Goal: Task Accomplishment & Management: Complete application form

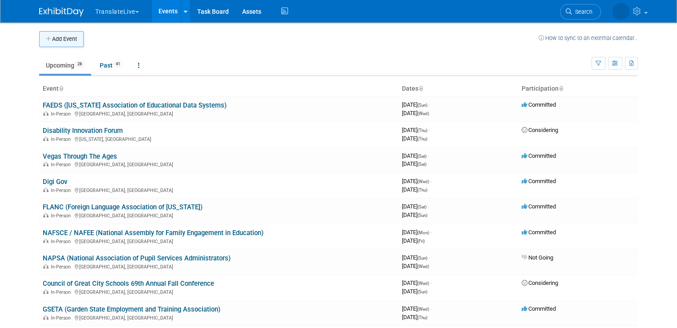
click at [66, 36] on button "Add Event" at bounding box center [61, 39] width 44 height 16
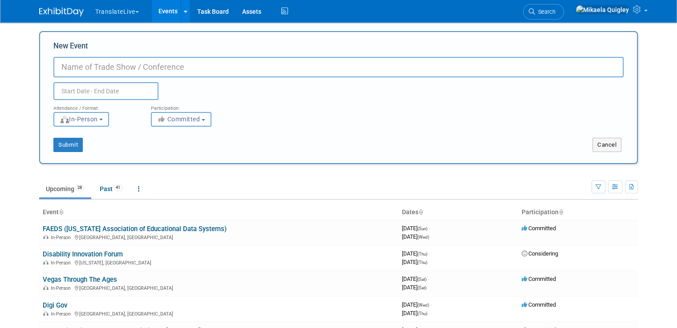
click at [146, 60] on input "New Event" at bounding box center [338, 67] width 570 height 20
paste input "national league of cities"
type input "National League of Cities"
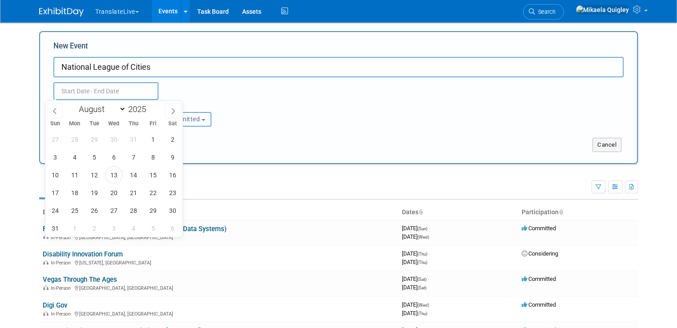
click at [93, 93] on input "text" at bounding box center [105, 91] width 105 height 18
drag, startPoint x: 93, startPoint y: 93, endPoint x: 173, endPoint y: 111, distance: 82.1
click at [173, 111] on body "TranslateLive Choose Workspace: TranslateLive TranslateLive LLC Events Add Even…" at bounding box center [338, 164] width 677 height 328
click at [173, 111] on icon at bounding box center [173, 111] width 6 height 6
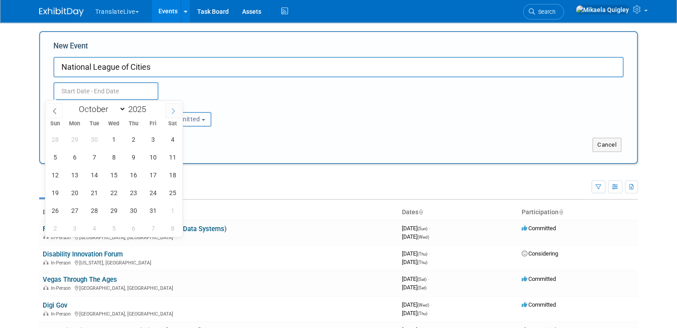
click at [173, 111] on icon at bounding box center [173, 111] width 6 height 6
select select "10"
click at [111, 193] on span "19" at bounding box center [113, 192] width 17 height 17
click at [175, 191] on span "22" at bounding box center [172, 192] width 17 height 17
type input "[DATE] to [DATE]"
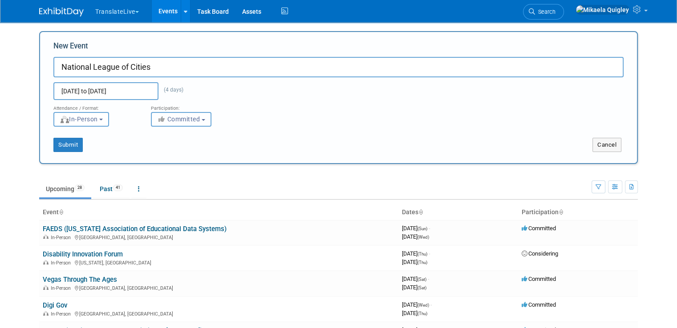
click at [203, 120] on button "Committed" at bounding box center [181, 119] width 61 height 15
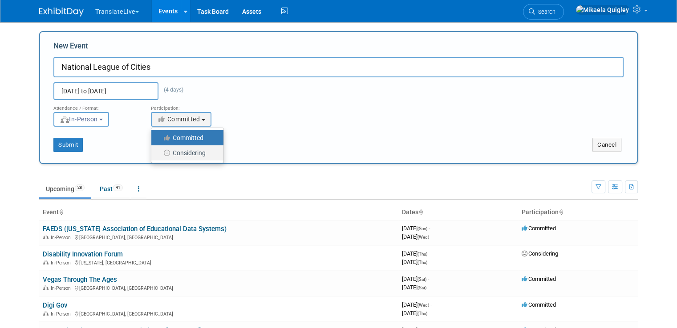
click at [189, 155] on label "Considering" at bounding box center [185, 153] width 59 height 12
click at [159, 155] on input "Considering" at bounding box center [157, 153] width 6 height 6
select select "2"
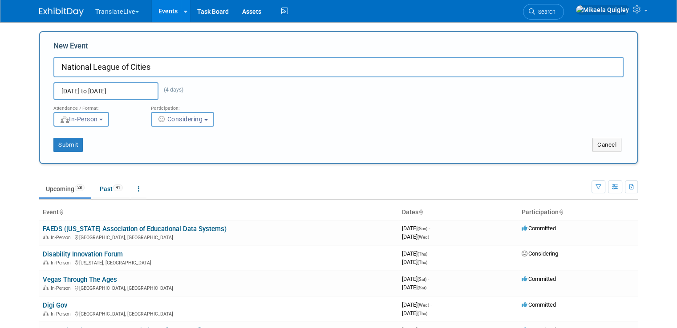
click at [133, 141] on div "Submit" at bounding box center [164, 145] width 249 height 14
click at [186, 61] on input "National League of Cities" at bounding box center [338, 67] width 570 height 20
paste input "025 City Summit Conference in Salt Lake City"
click at [148, 68] on input "National League of Cities - 025 City Summit Conference in Salt Lake City" at bounding box center [338, 67] width 570 height 20
click at [263, 66] on input "National League of Cities - 2025 City Summit Conference in Salt Lake City" at bounding box center [338, 67] width 570 height 20
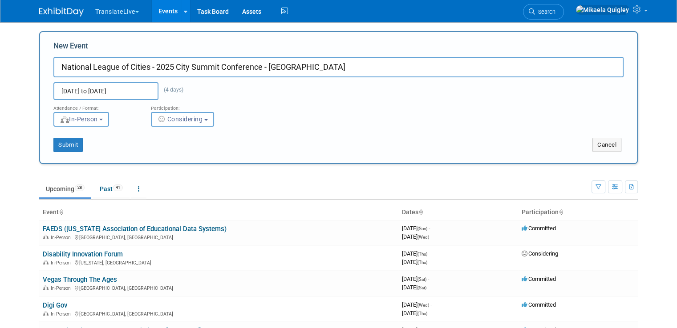
click at [53, 65] on input "National League of Cities - 2025 City Summit Conference - Salt Lake City" at bounding box center [338, 67] width 570 height 20
click at [161, 69] on input "NLC (National League of Cities - 2025 City Summit Conference - Salt Lake City" at bounding box center [338, 67] width 570 height 20
type input "NLC (National League of Cities) - 2025 City Summit Conference - [GEOGRAPHIC_DAT…"
click at [63, 146] on button "Submit" at bounding box center [67, 145] width 29 height 14
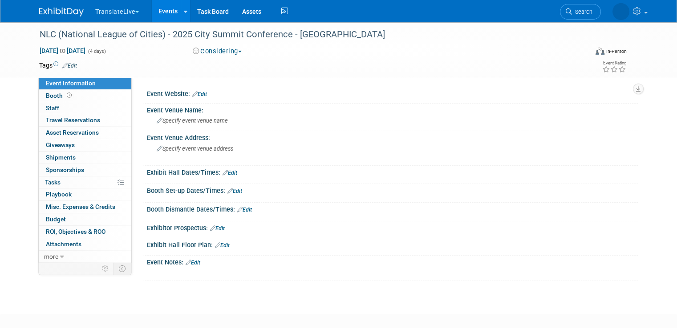
click at [196, 94] on link "Edit" at bounding box center [199, 94] width 15 height 6
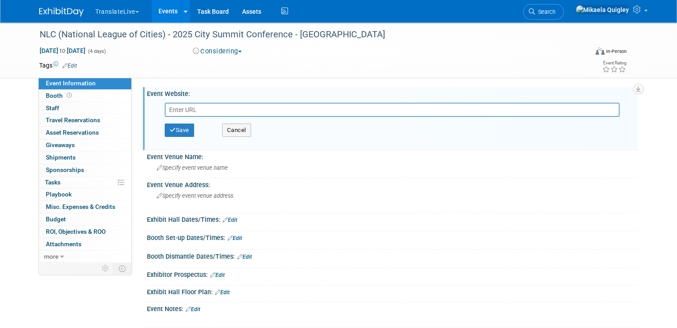
click at [189, 103] on input "text" at bounding box center [392, 110] width 455 height 14
type input "[URL][DOMAIN_NAME]"
click at [168, 130] on button "Save" at bounding box center [179, 130] width 29 height 13
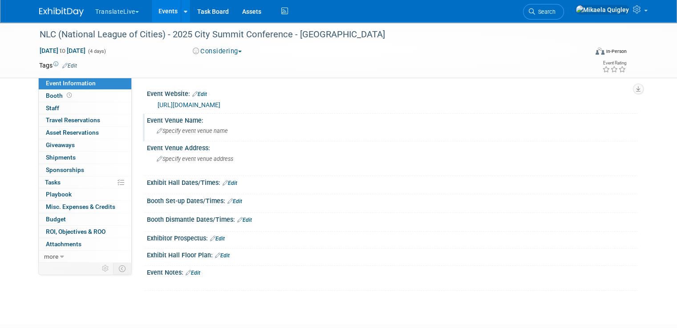
click at [174, 127] on div "Specify event venue name" at bounding box center [392, 131] width 477 height 14
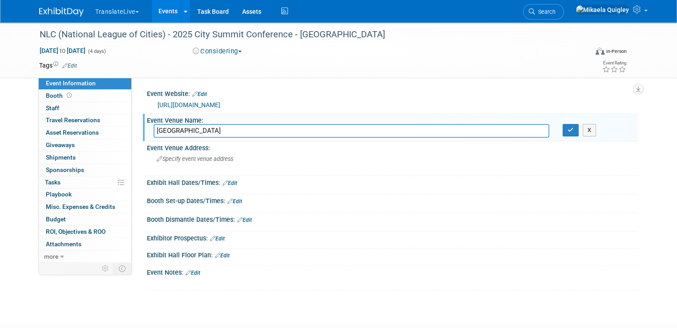
type input "[GEOGRAPHIC_DATA]"
click at [573, 130] on icon "button" at bounding box center [570, 130] width 6 height 6
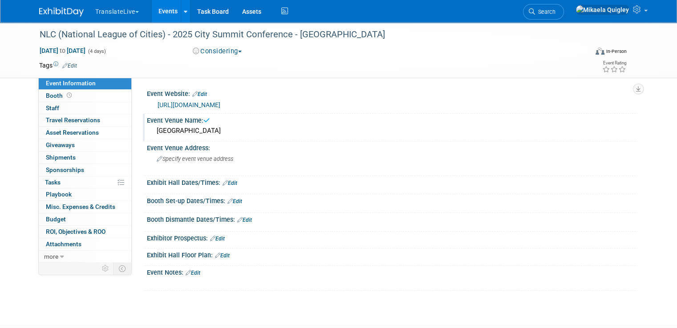
click at [173, 133] on div "[GEOGRAPHIC_DATA]" at bounding box center [392, 131] width 477 height 14
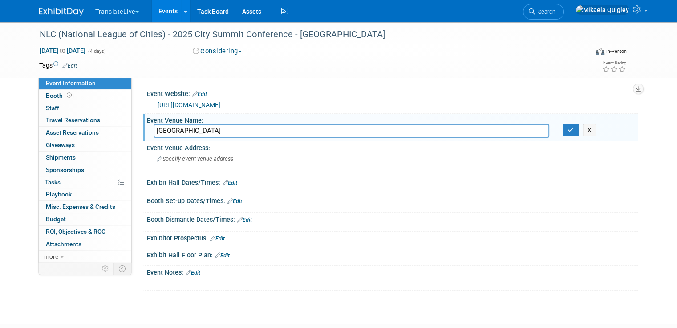
drag, startPoint x: 148, startPoint y: 132, endPoint x: 290, endPoint y: 129, distance: 142.0
click at [290, 129] on input "[GEOGRAPHIC_DATA]" at bounding box center [352, 131] width 396 height 14
click at [222, 159] on span "Specify event venue address" at bounding box center [195, 159] width 77 height 7
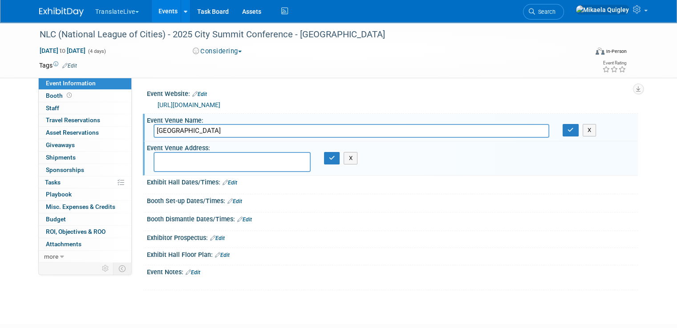
paste textarea "[STREET_ADDRESS]"
type textarea "[STREET_ADDRESS]"
click at [332, 161] on button "button" at bounding box center [332, 158] width 16 height 12
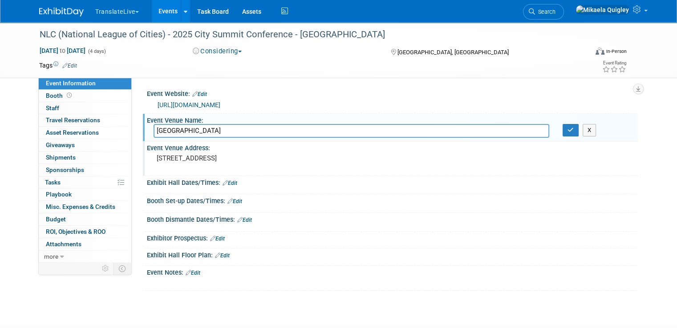
click at [224, 183] on link "Edit" at bounding box center [229, 183] width 15 height 6
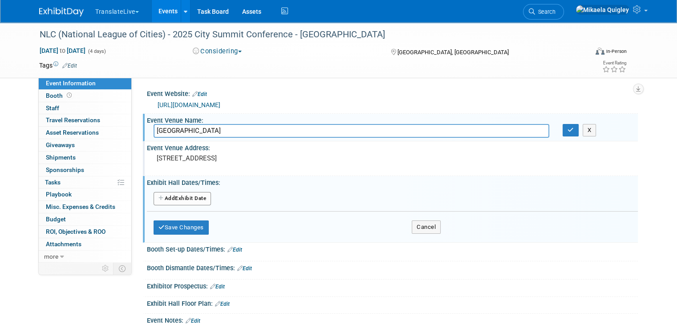
click at [194, 198] on button "Add Another Exhibit Date" at bounding box center [182, 198] width 57 height 13
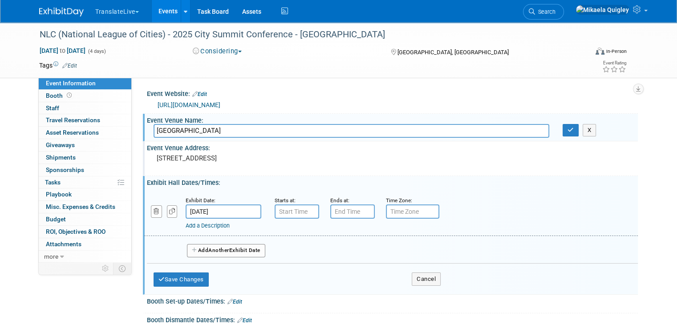
click at [228, 248] on button "Add Another Exhibit Date" at bounding box center [226, 250] width 78 height 13
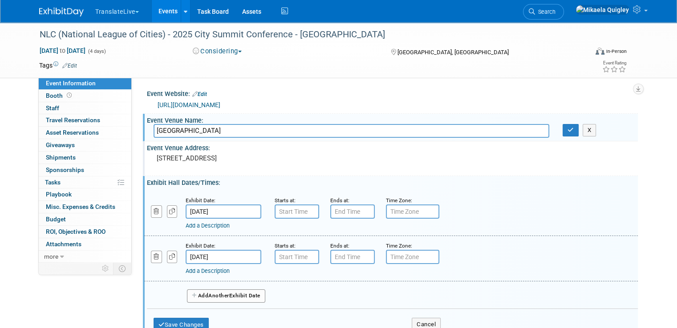
click at [242, 293] on button "Add Another Exhibit Date" at bounding box center [226, 296] width 78 height 13
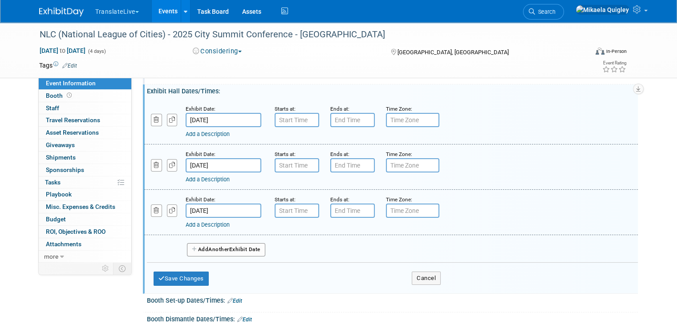
scroll to position [93, 0]
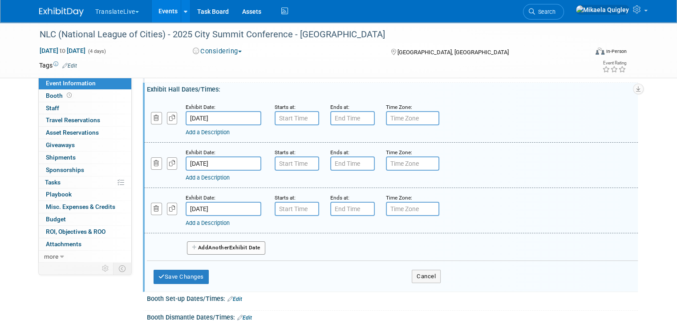
click at [388, 118] on input "text" at bounding box center [412, 118] width 53 height 14
type input "MDT"
click at [404, 169] on input "text" at bounding box center [412, 164] width 53 height 14
type input "MDT"
click at [394, 206] on input "text" at bounding box center [412, 209] width 53 height 14
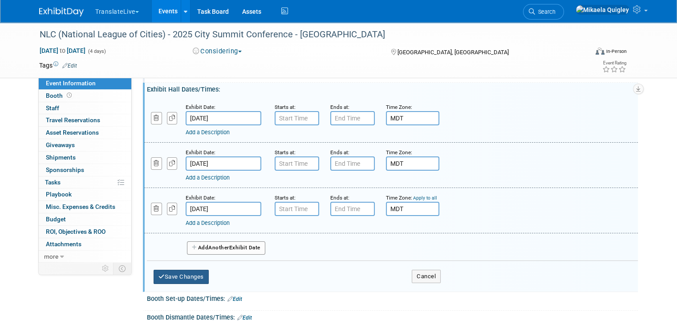
type input "MDT"
click at [187, 275] on button "Save Changes" at bounding box center [181, 277] width 55 height 14
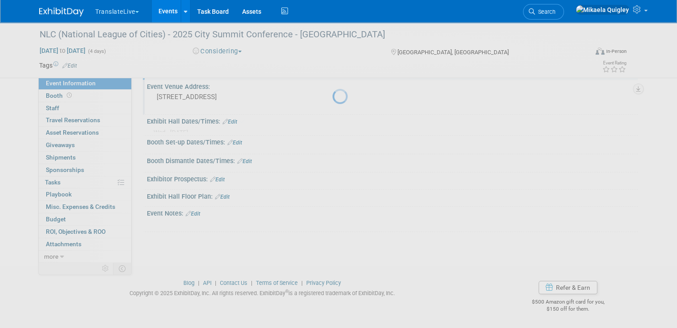
scroll to position [60, 0]
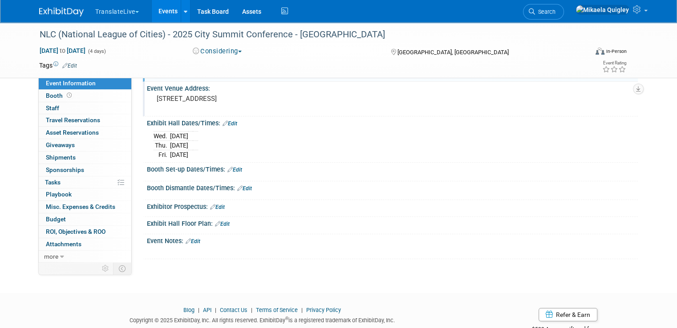
click at [227, 121] on link "Edit" at bounding box center [229, 124] width 15 height 6
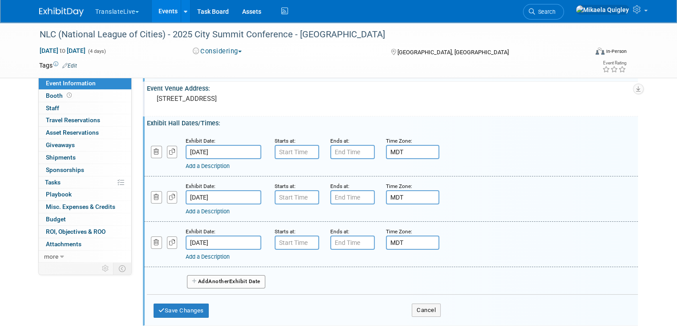
click at [203, 164] on link "Add a Description" at bounding box center [208, 166] width 44 height 7
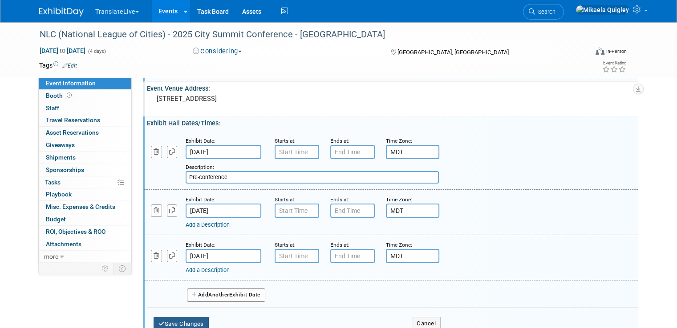
type input "Pre-conference"
click at [172, 317] on button "Save Changes" at bounding box center [181, 324] width 55 height 14
